Goal: Check status

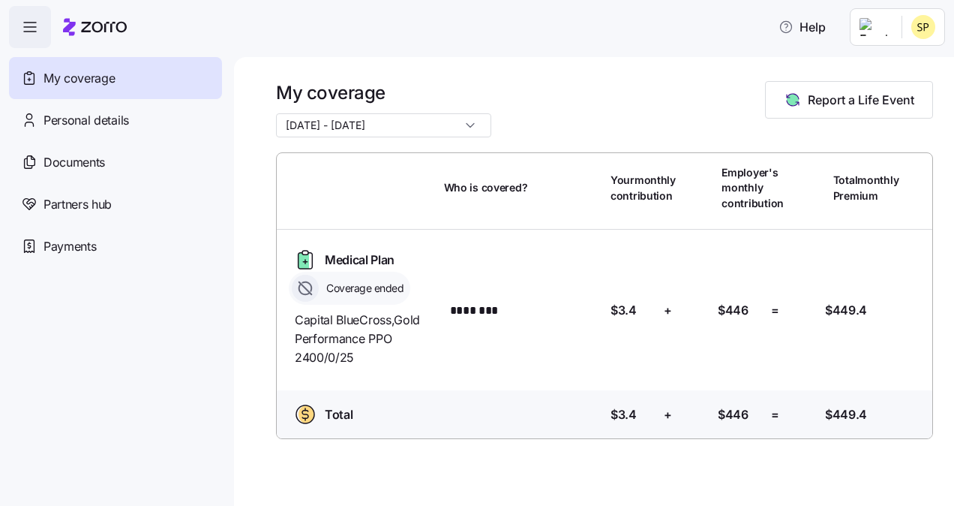
click at [416, 122] on input "[DATE] - [DATE]" at bounding box center [383, 125] width 215 height 24
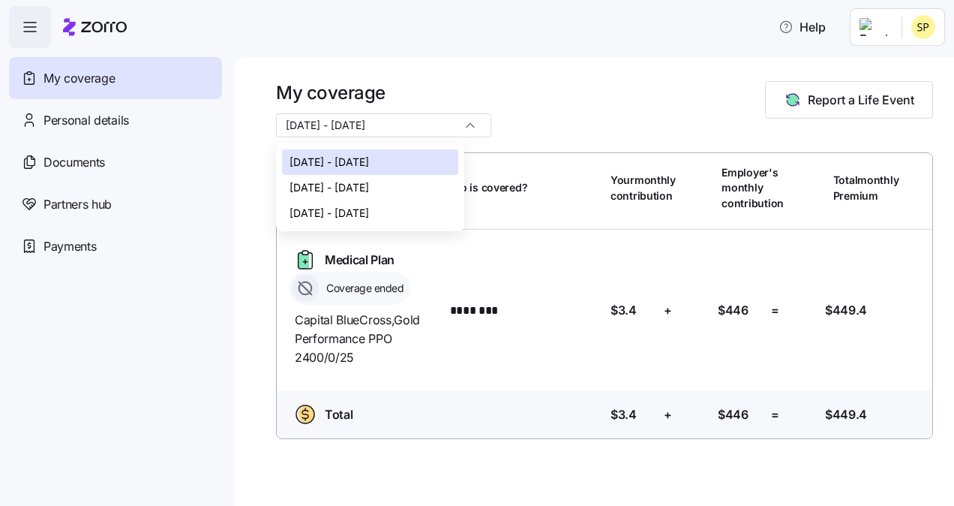
click at [369, 188] on span "[DATE] - [DATE]" at bounding box center [330, 187] width 80 height 17
